Goal: Check status

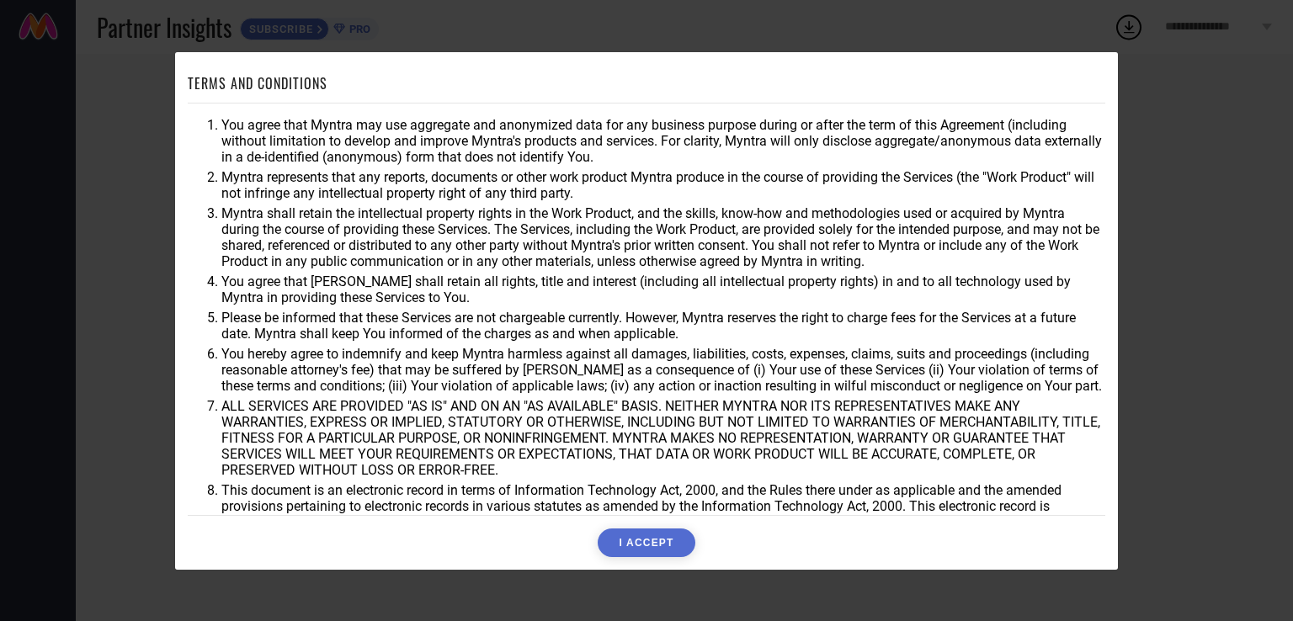
click at [667, 548] on button "I ACCEPT" at bounding box center [646, 543] width 97 height 29
click at [667, 548] on div "Accepting..." at bounding box center [646, 543] width 917 height 29
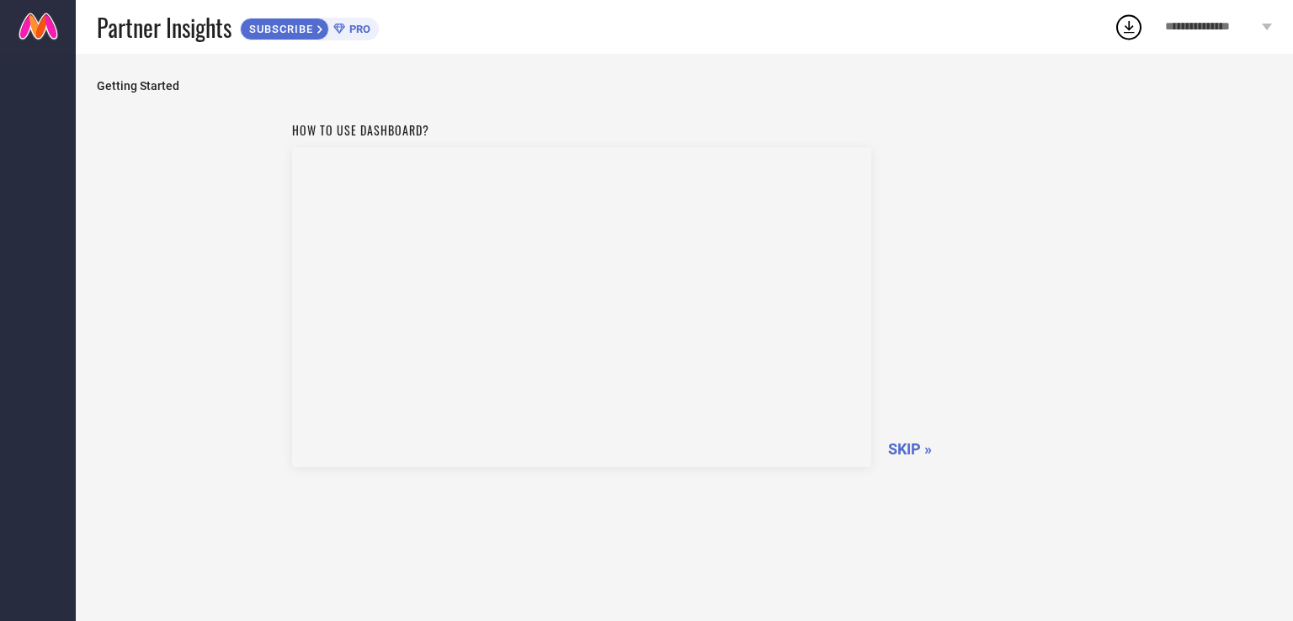
click at [906, 449] on span "SKIP »" at bounding box center [910, 449] width 44 height 18
click at [906, 449] on div "Getting Started How to use dashboard? SKIPPING..." at bounding box center [684, 337] width 1217 height 567
